Goal: Obtain resource: Obtain resource

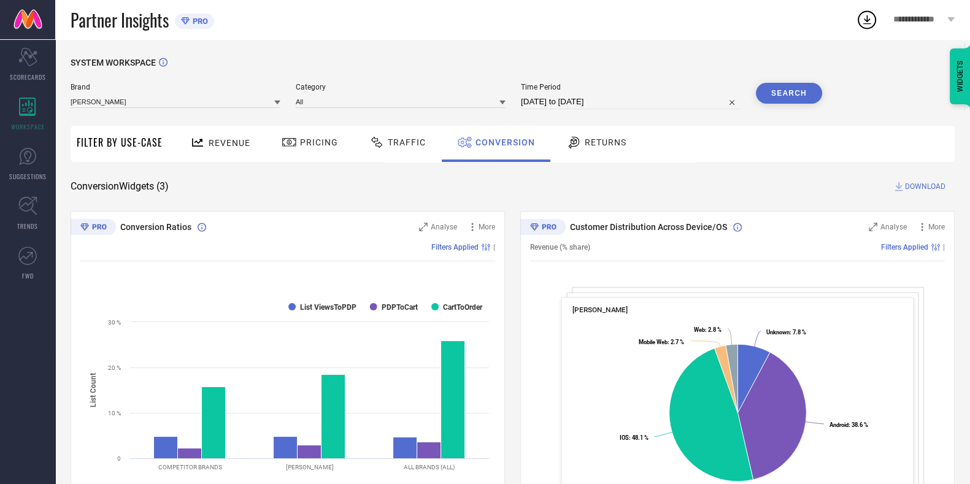
click at [583, 102] on input "[DATE] to [DATE]" at bounding box center [631, 101] width 220 height 15
select select "6"
select select "2025"
select select "7"
select select "2025"
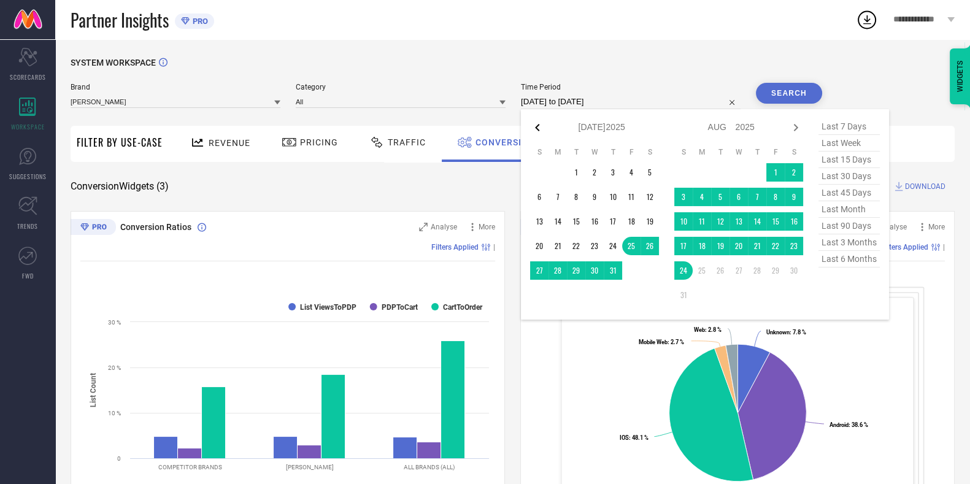
click at [539, 127] on icon at bounding box center [537, 127] width 15 height 15
select select "5"
select select "2025"
select select "6"
select select "2025"
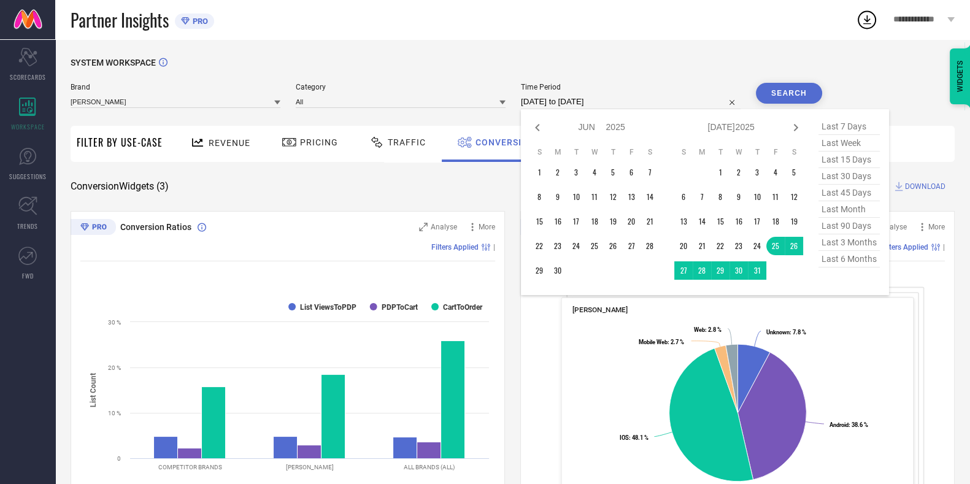
click at [865, 263] on span "last 6 months" at bounding box center [849, 259] width 61 height 17
type input "[DATE] to [DATE]"
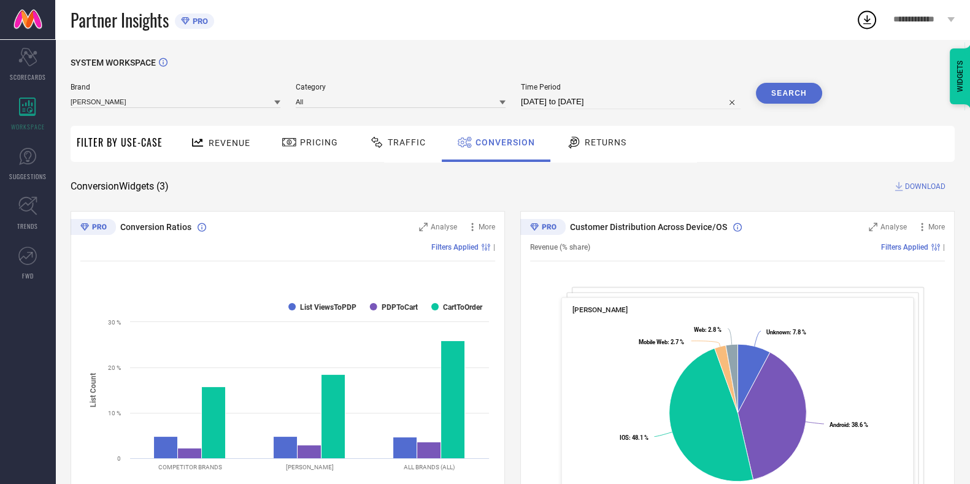
click at [769, 98] on button "Search" at bounding box center [789, 93] width 66 height 21
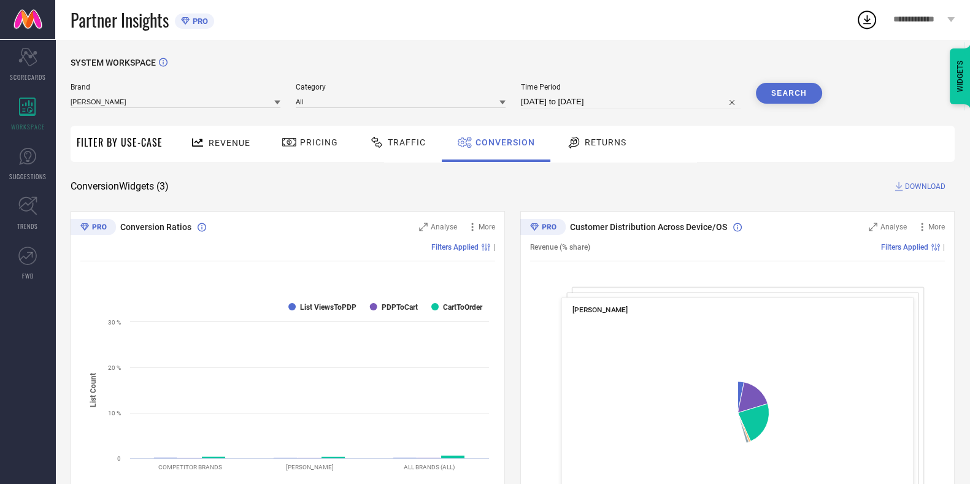
click at [390, 140] on span "Traffic" at bounding box center [407, 142] width 38 height 10
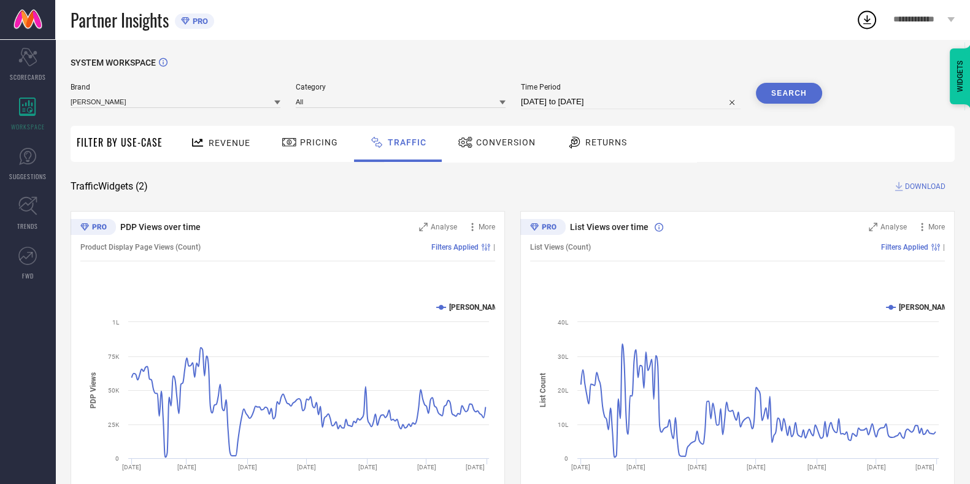
select select "1"
select select "2025"
select select "2"
select select "2025"
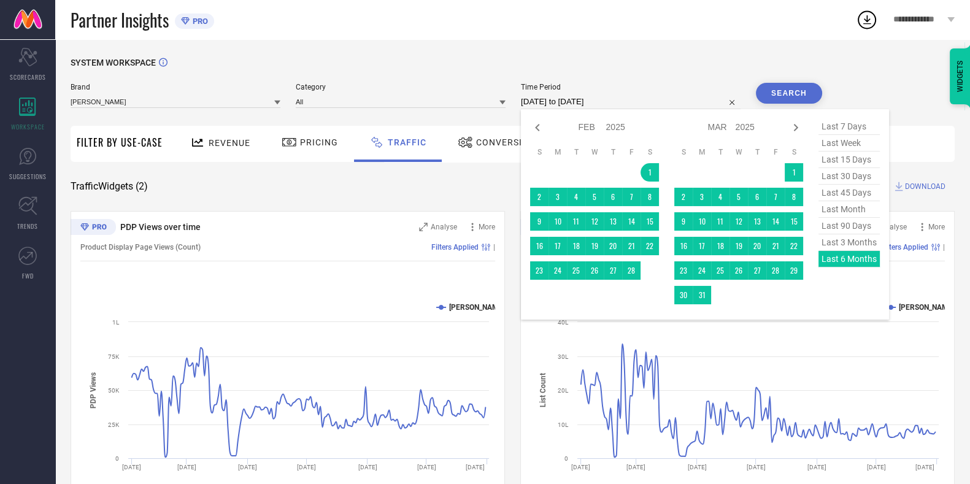
click at [576, 106] on input "[DATE] to [DATE]" at bounding box center [631, 101] width 220 height 15
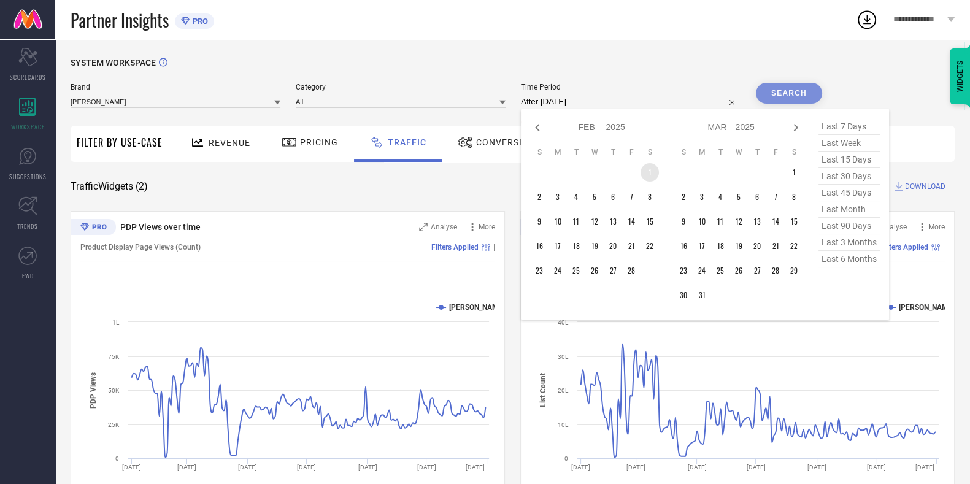
click at [653, 173] on td "1" at bounding box center [650, 172] width 18 height 18
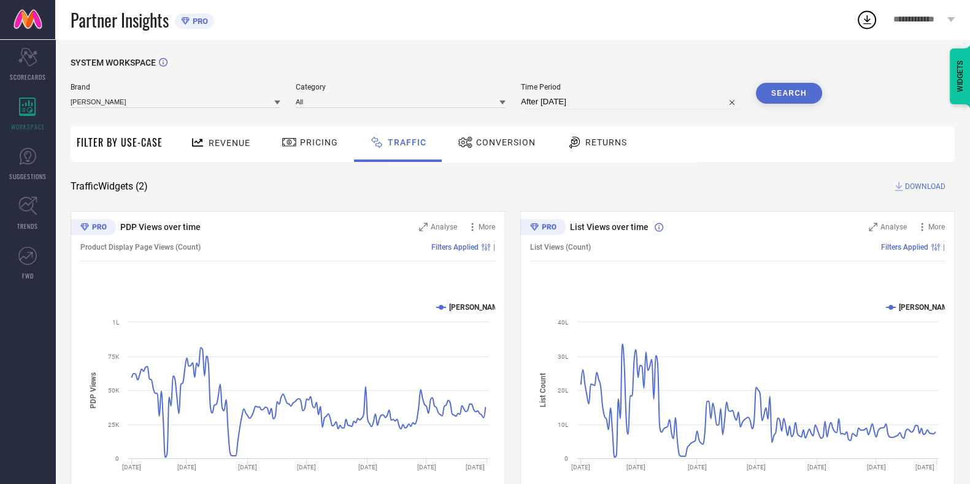
type input "[DATE] to [DATE]"
click at [784, 102] on button "Search" at bounding box center [789, 93] width 66 height 21
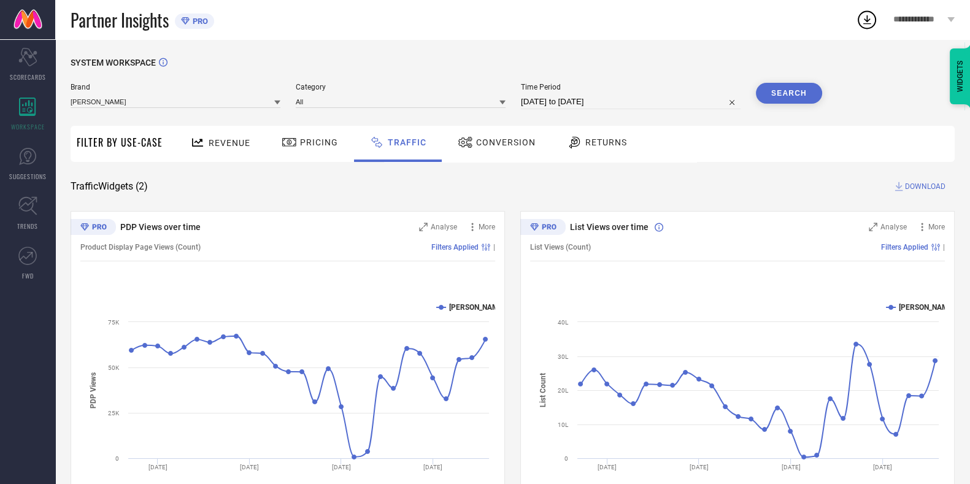
click at [935, 191] on span "DOWNLOAD" at bounding box center [925, 186] width 40 height 12
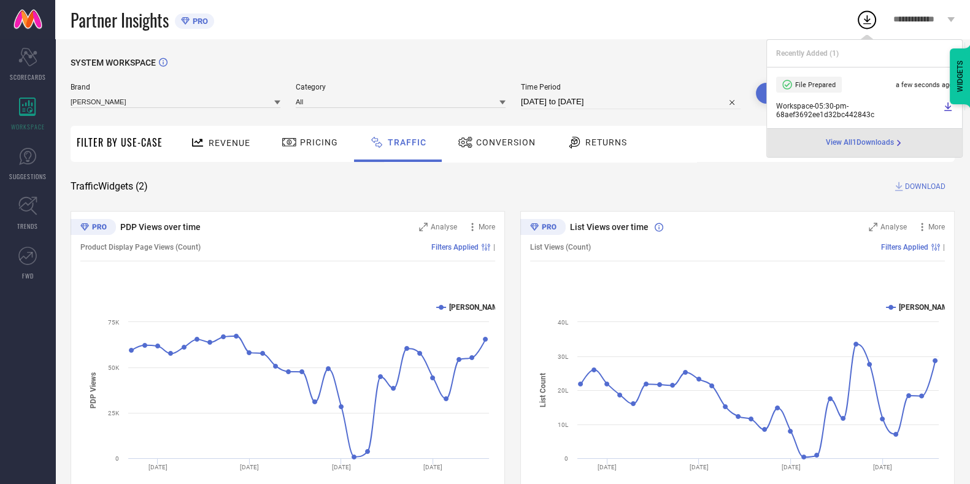
select select "1"
select select "2025"
select select "2"
select select "2025"
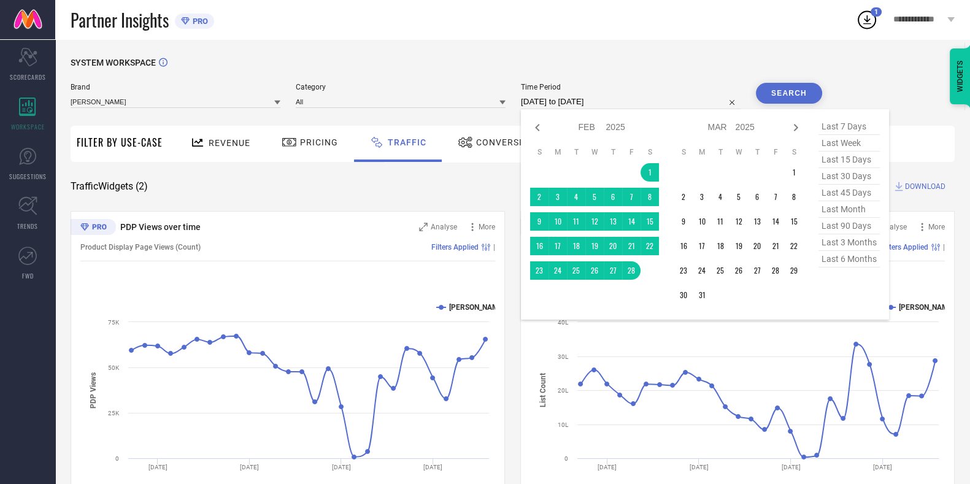
click at [611, 107] on input "[DATE] to [DATE]" at bounding box center [631, 101] width 220 height 15
click at [801, 129] on icon at bounding box center [795, 127] width 15 height 15
select select "2"
select select "2025"
select select "3"
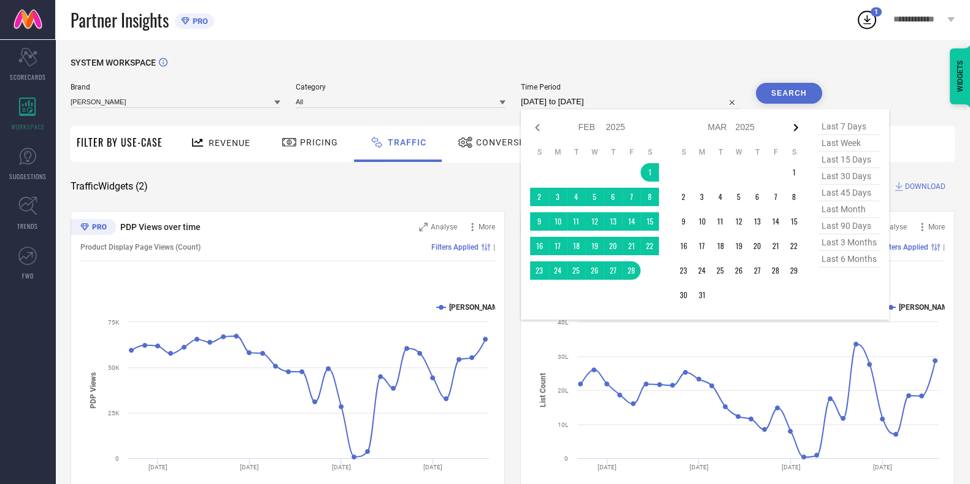
select select "2025"
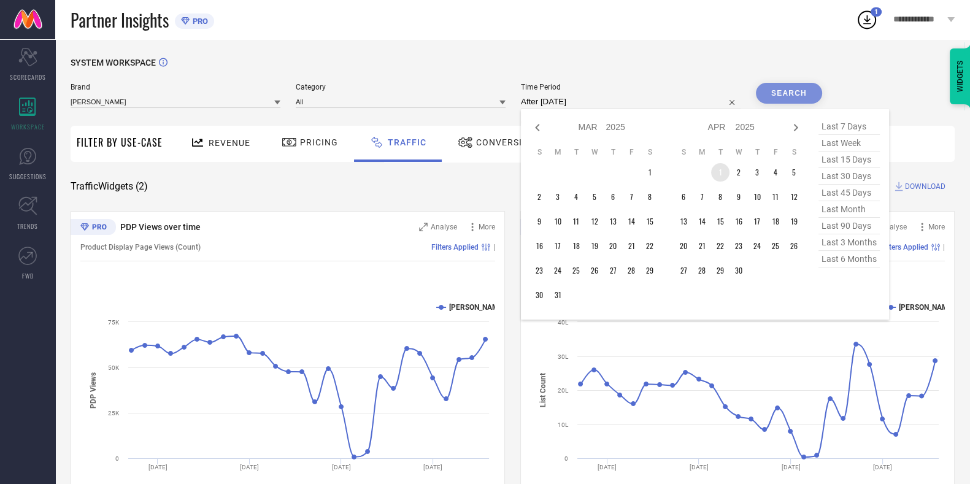
click at [721, 177] on td "1" at bounding box center [720, 172] width 18 height 18
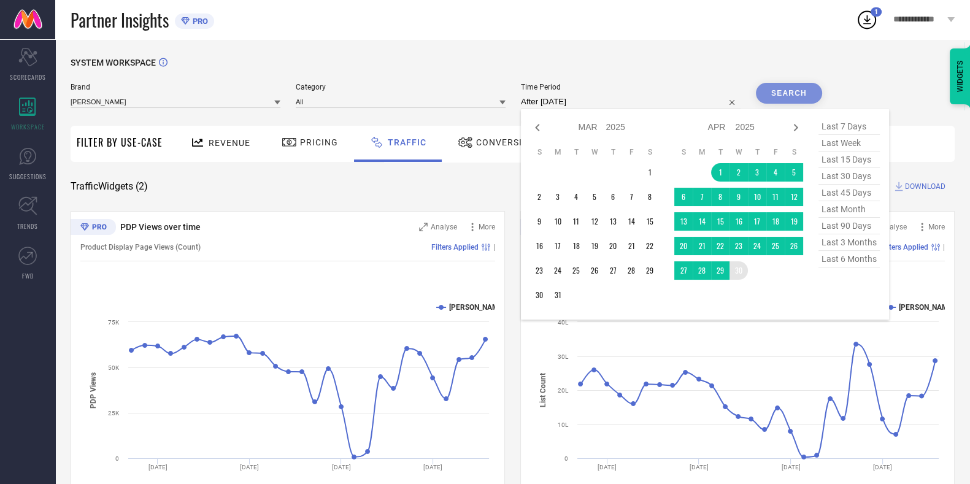
type input "[DATE] to [DATE]"
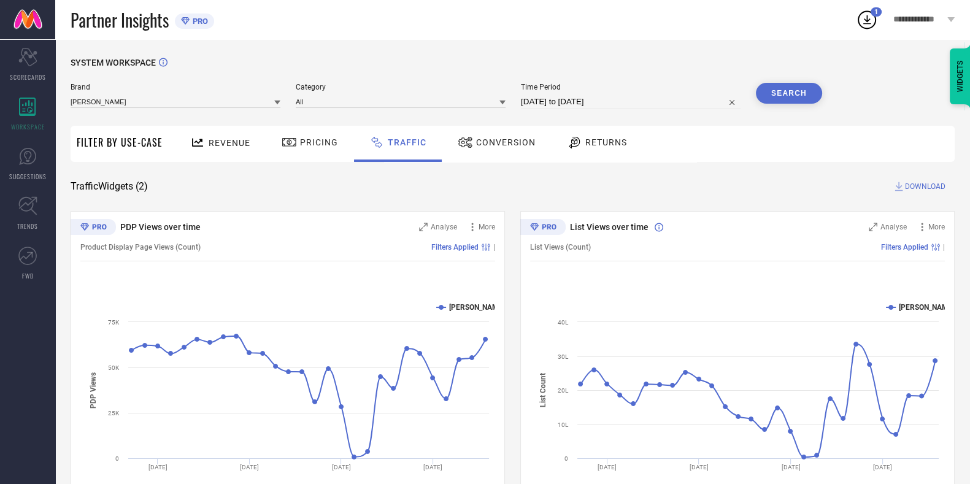
click at [787, 96] on button "Search" at bounding box center [789, 93] width 66 height 21
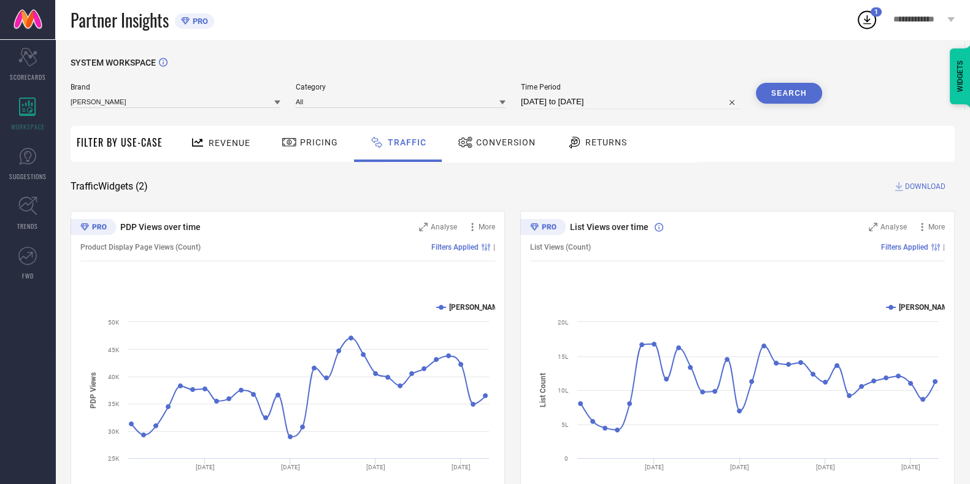
click at [909, 183] on span "DOWNLOAD" at bounding box center [925, 186] width 40 height 12
click at [709, 31] on div "Partner Insights PRO" at bounding box center [463, 19] width 785 height 39
select select "3"
select select "2025"
select select "4"
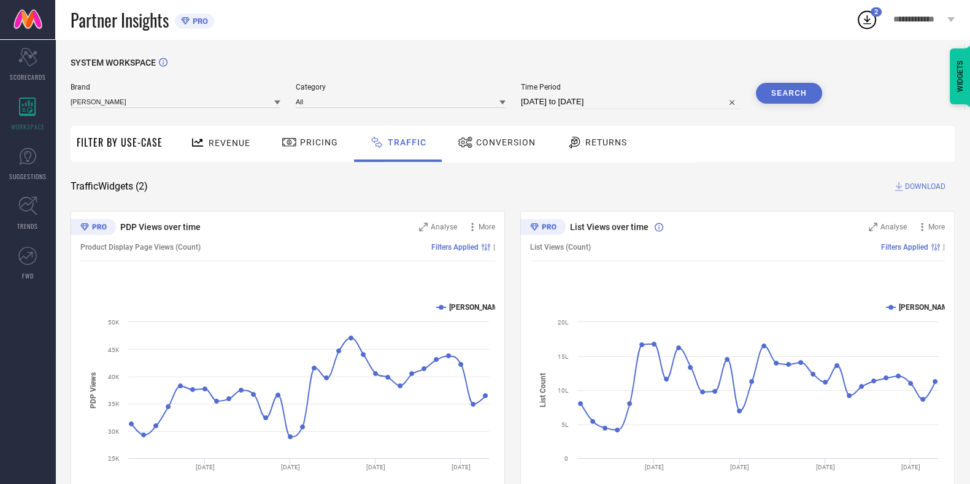
select select "2025"
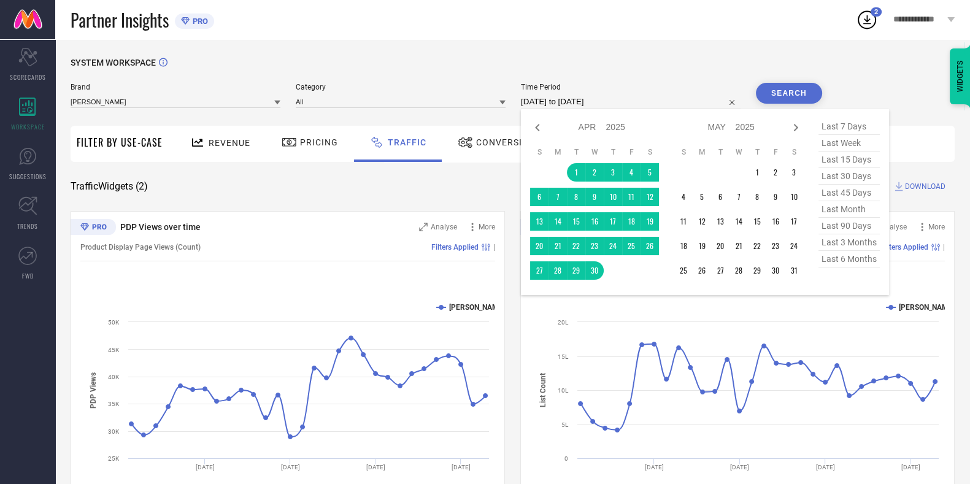
click at [576, 98] on input "[DATE] to [DATE]" at bounding box center [631, 101] width 220 height 15
type input "After [DATE]"
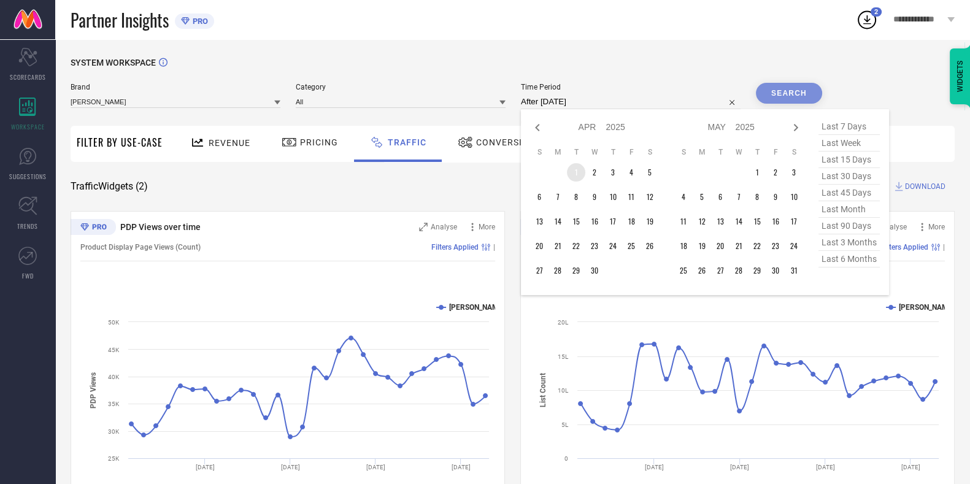
click at [581, 169] on td "1" at bounding box center [576, 172] width 18 height 18
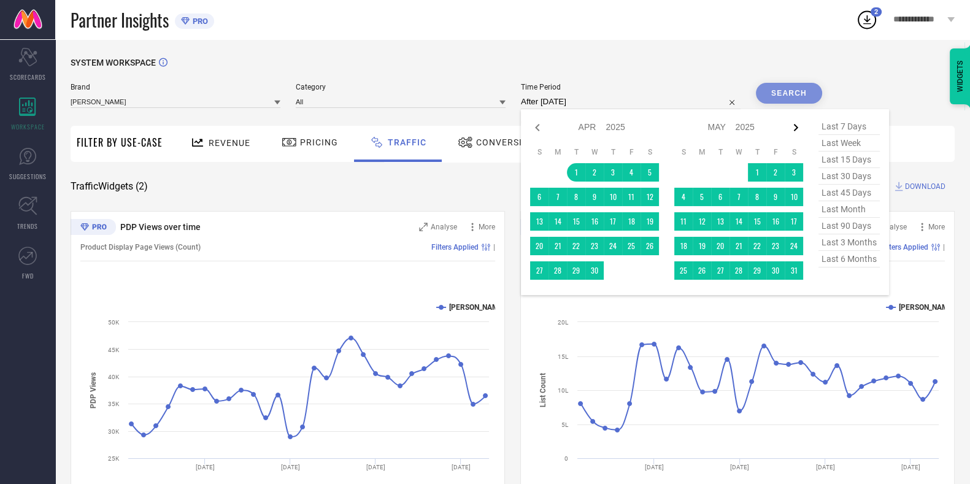
click at [801, 129] on icon at bounding box center [795, 127] width 15 height 15
select select "4"
select select "2025"
select select "5"
select select "2025"
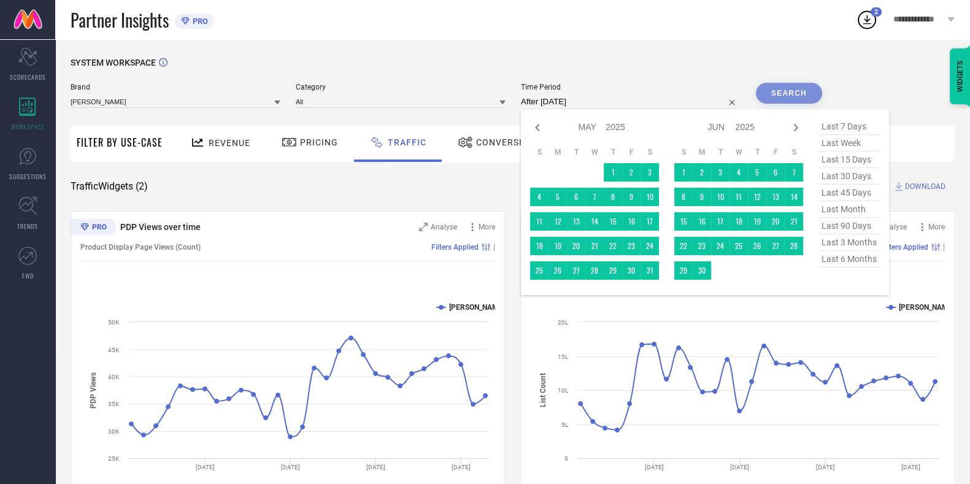
click at [801, 129] on icon at bounding box center [795, 127] width 15 height 15
select select "5"
select select "2025"
select select "6"
select select "2025"
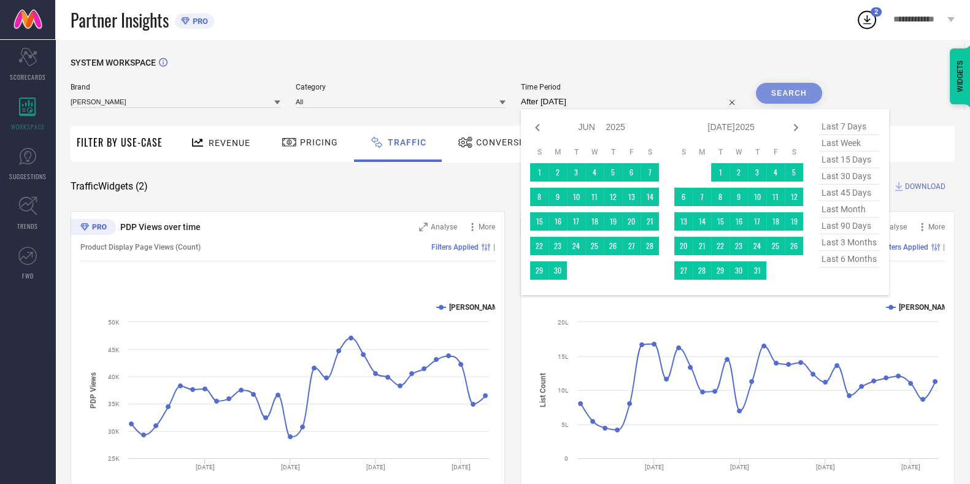
click at [801, 129] on icon at bounding box center [795, 127] width 15 height 15
select select "6"
select select "2025"
select select "7"
select select "2025"
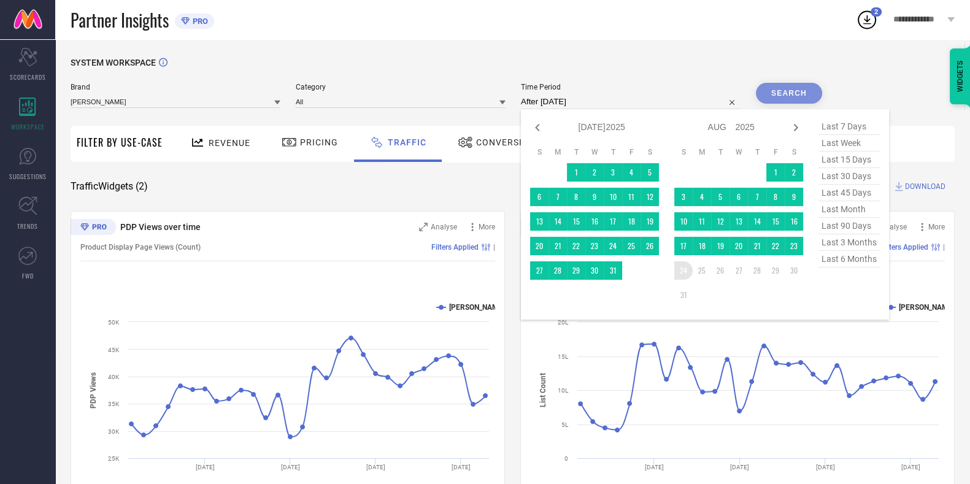
type input "[DATE] to [DATE]"
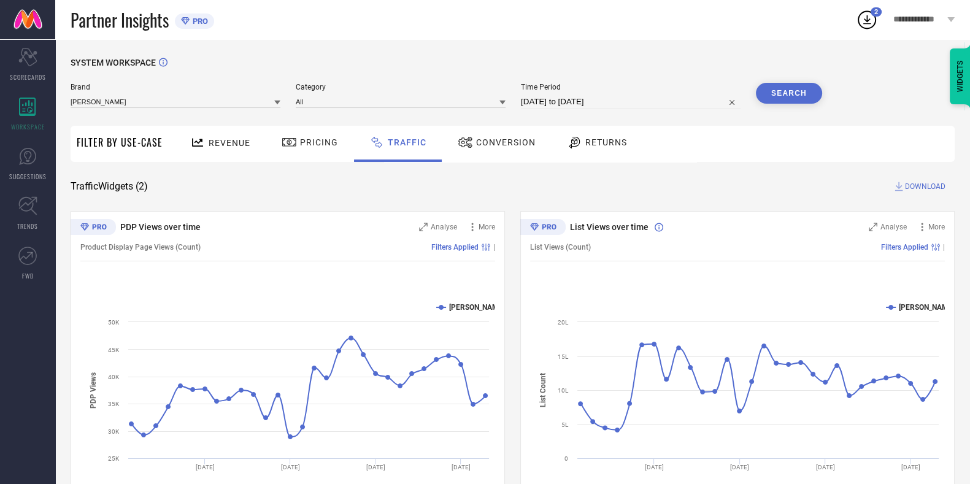
click at [800, 98] on button "Search" at bounding box center [789, 93] width 66 height 21
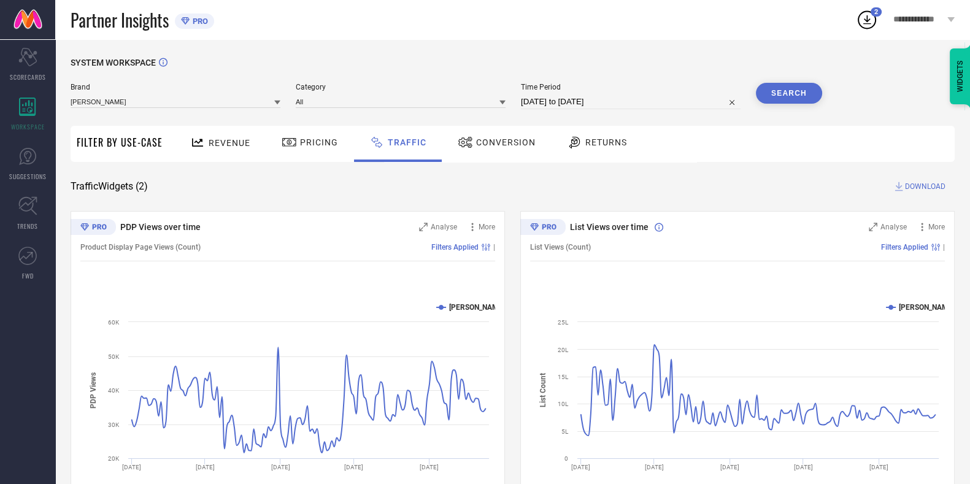
click at [229, 136] on div "Revenue" at bounding box center [220, 142] width 66 height 21
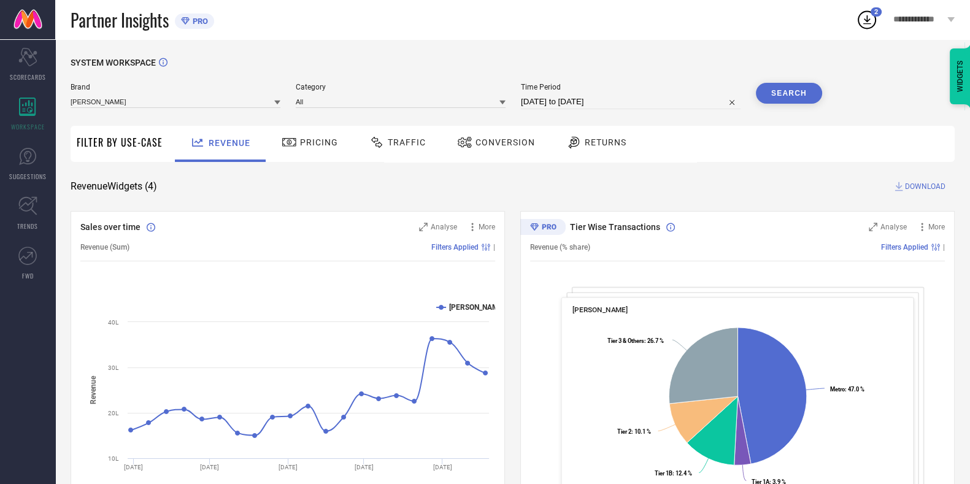
click at [924, 186] on span "DOWNLOAD" at bounding box center [925, 186] width 40 height 12
